Goal: Task Accomplishment & Management: Manage account settings

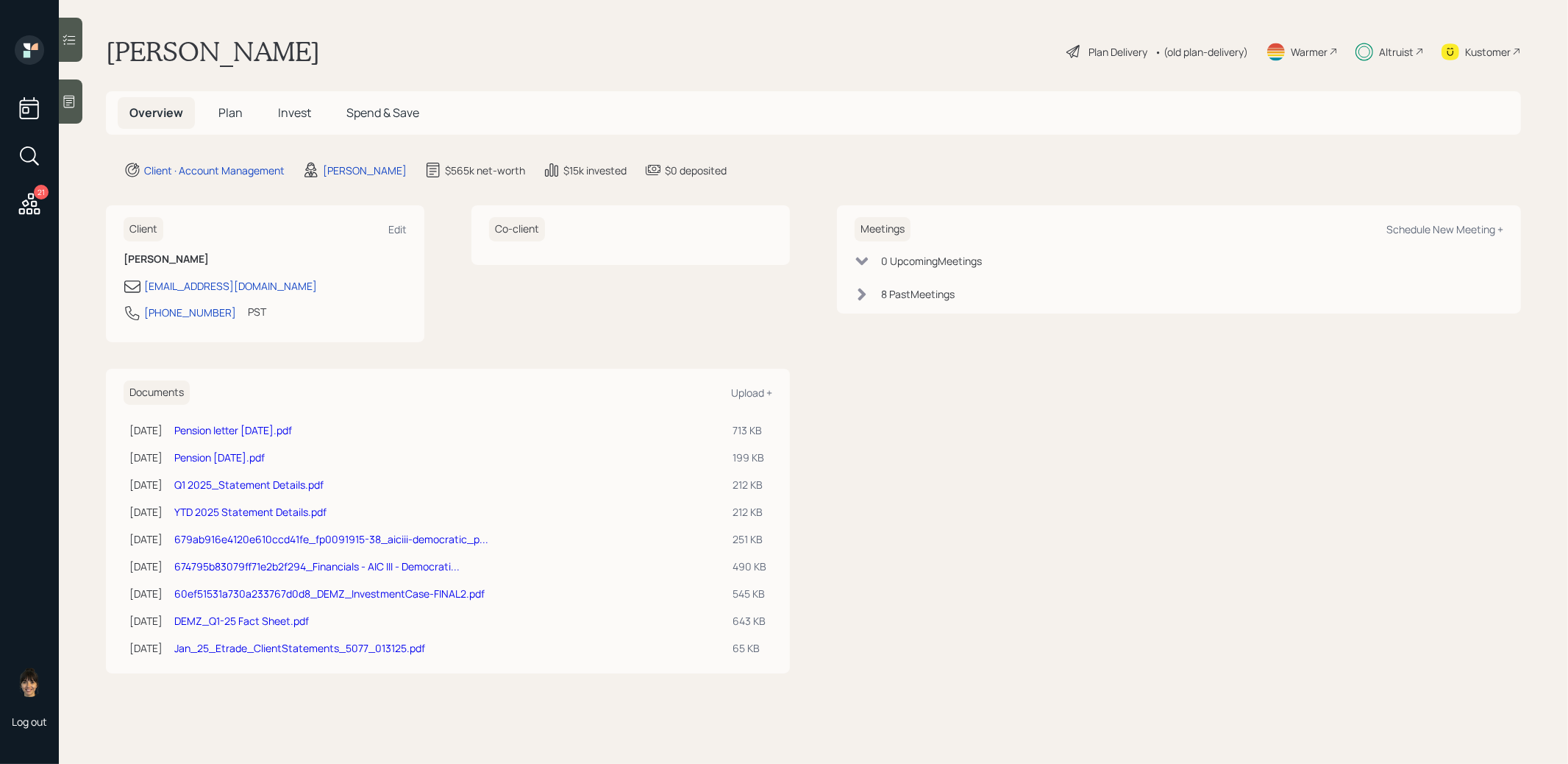
click at [289, 116] on span "Invest" at bounding box center [295, 112] width 33 height 16
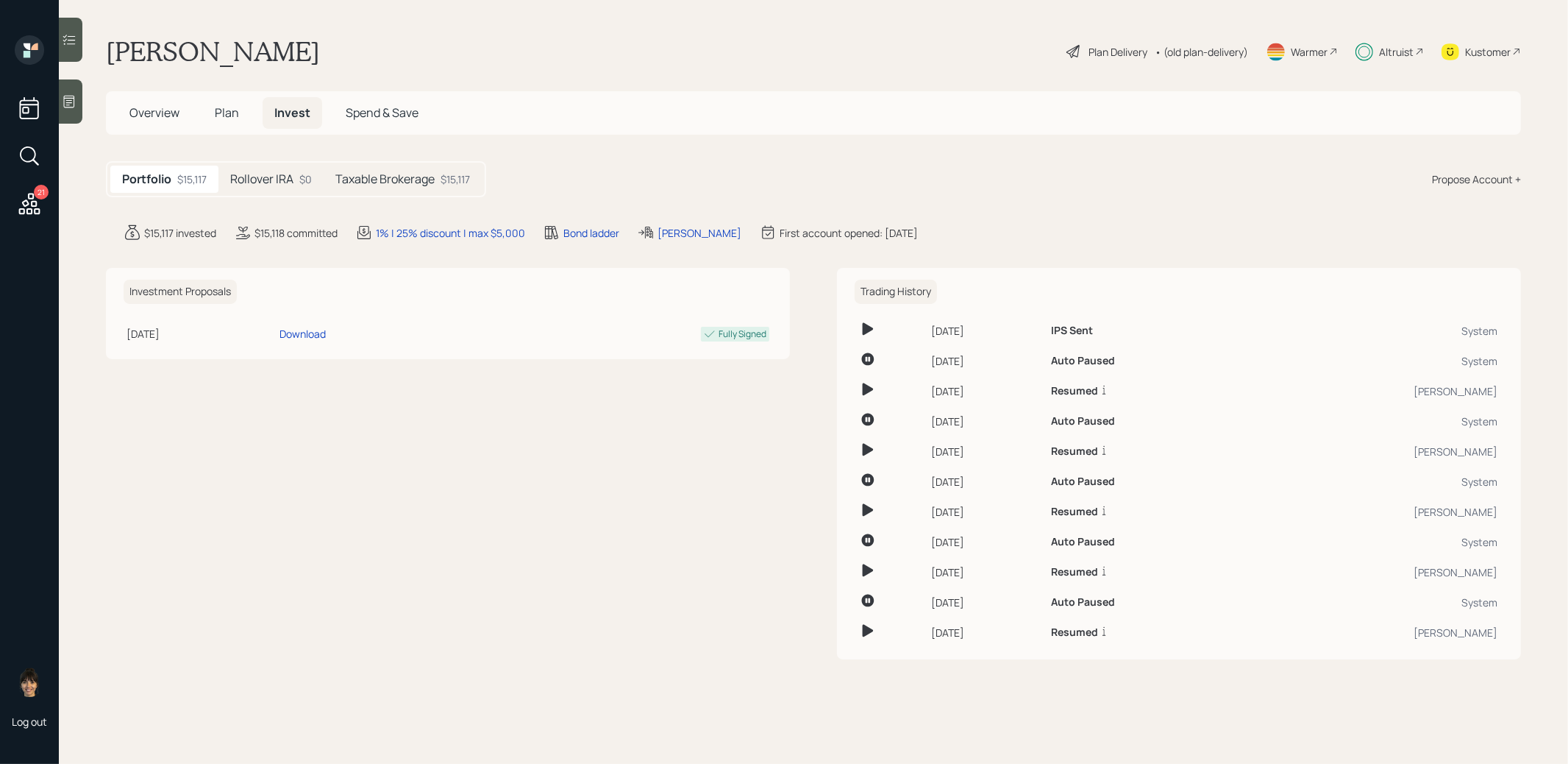
click at [411, 179] on h5 "Taxable Brokerage" at bounding box center [385, 179] width 99 height 14
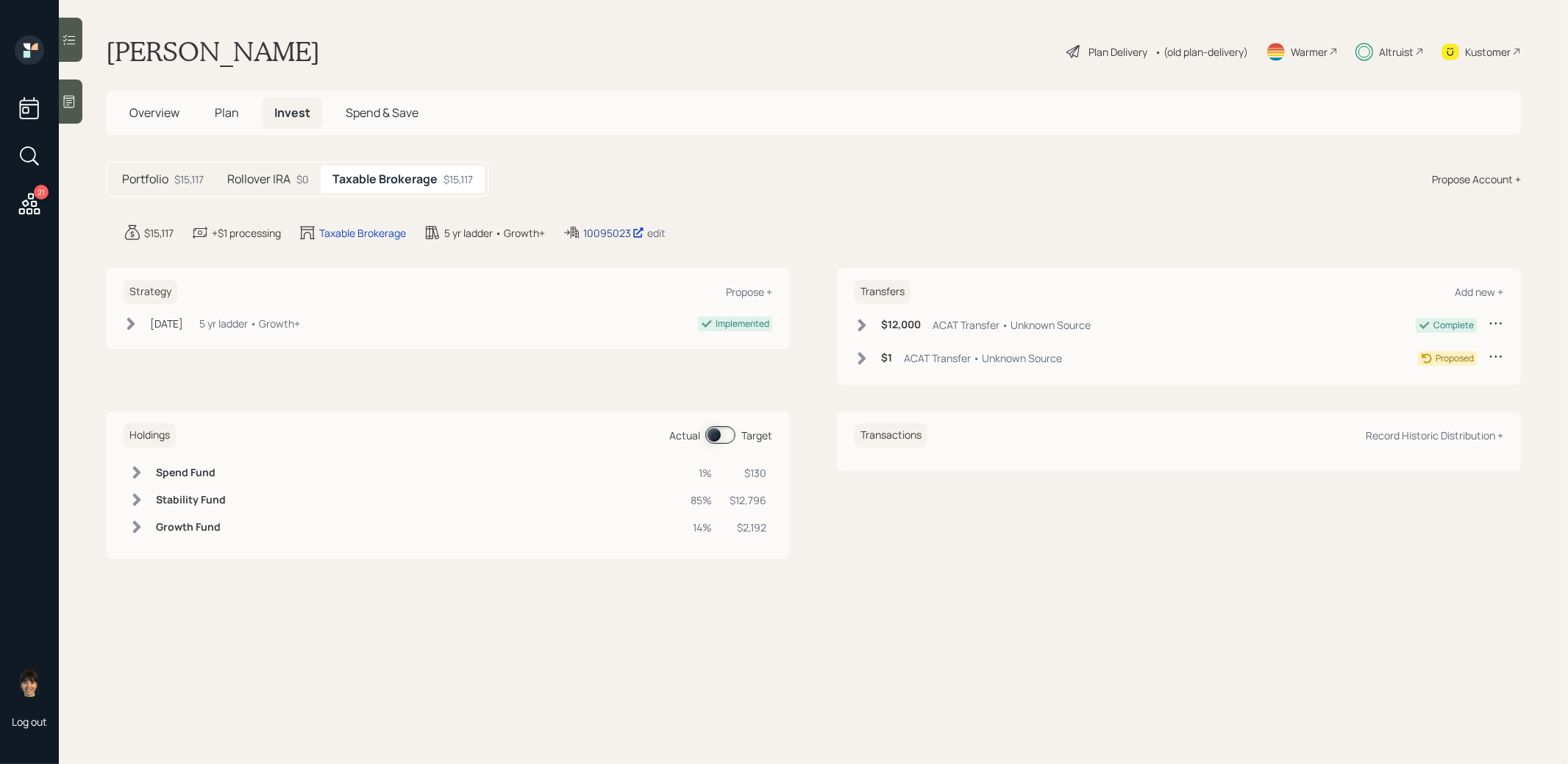
click at [611, 227] on div "10095023" at bounding box center [613, 233] width 61 height 16
click at [221, 108] on span "Plan" at bounding box center [226, 112] width 25 height 16
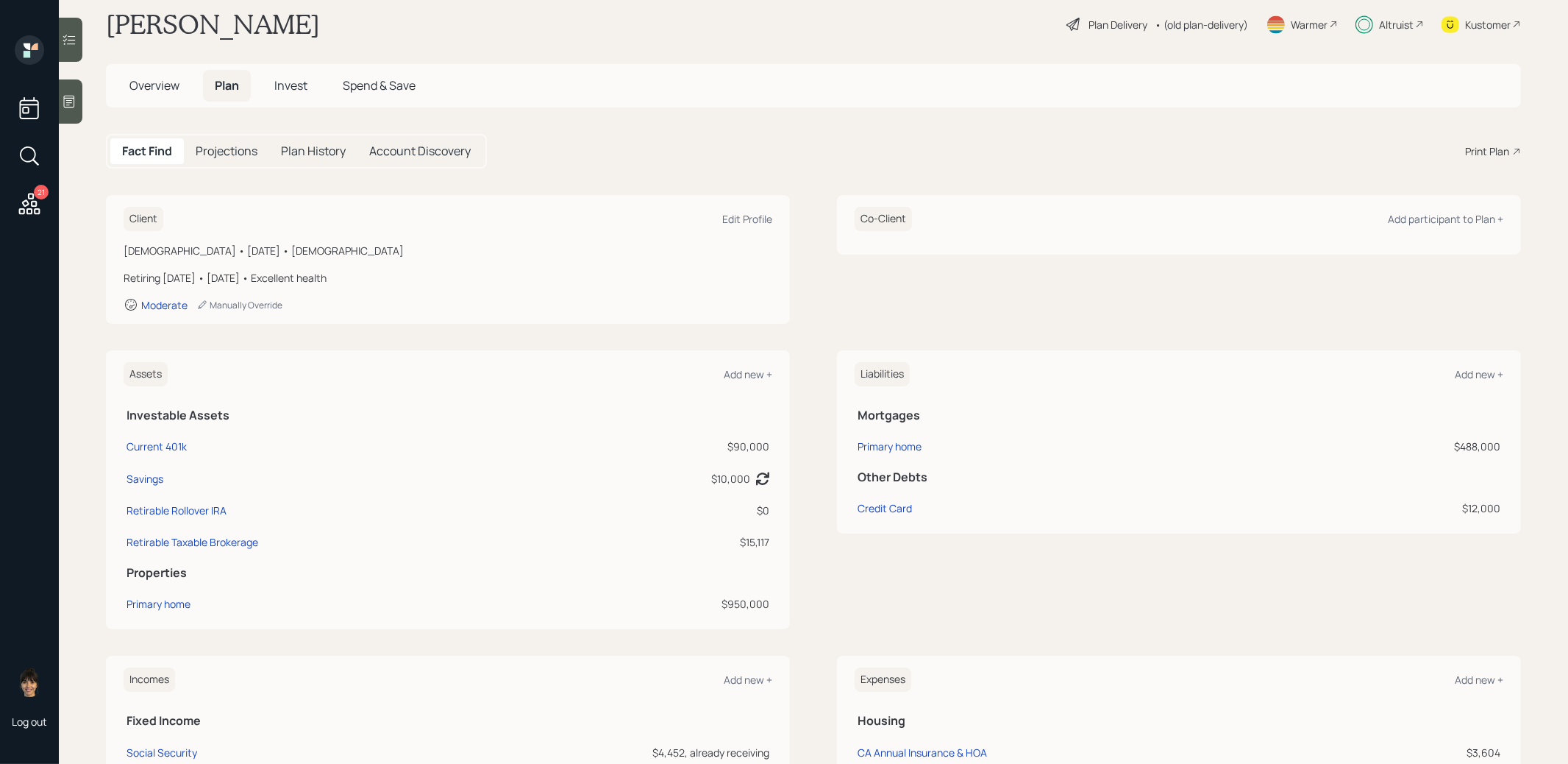
scroll to position [30, 0]
click at [137, 474] on div "Savings" at bounding box center [145, 476] width 37 height 16
select select "emergency_fund"
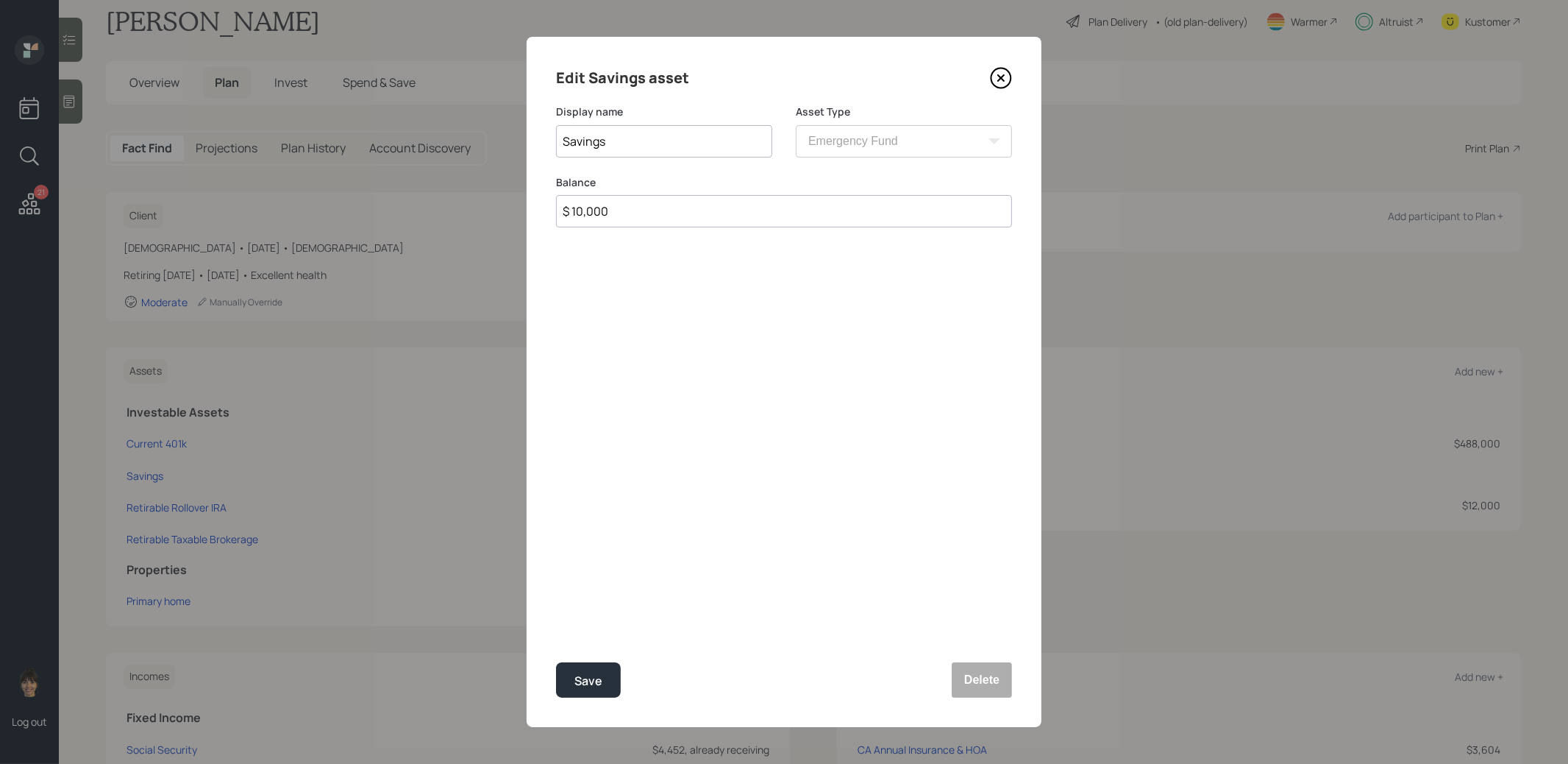
click at [996, 78] on icon at bounding box center [1001, 78] width 22 height 22
